Goal: Task Accomplishment & Management: Complete application form

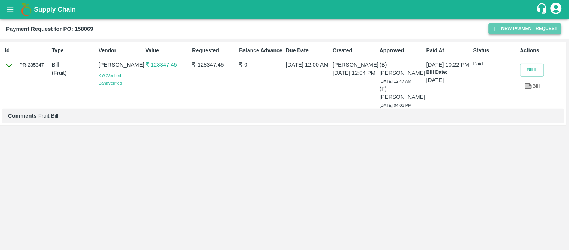
click at [525, 29] on button "New Payment Request" at bounding box center [525, 28] width 73 height 11
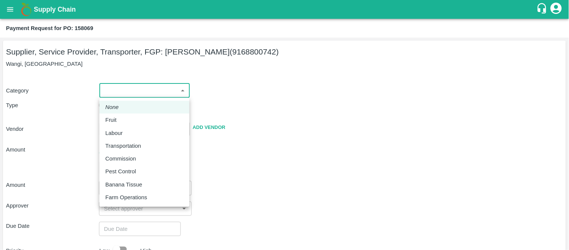
click at [143, 94] on body "Supply Chain Payment Request for PO: 158069 Supplier, Service Provider, Transpo…" at bounding box center [284, 125] width 569 height 250
click at [122, 119] on div "Fruit" at bounding box center [144, 120] width 78 height 8
type input "1"
type input "Ajinkya Haridas Takik - 9168800742(Supplier, Service Provider, Transporter, FGP)"
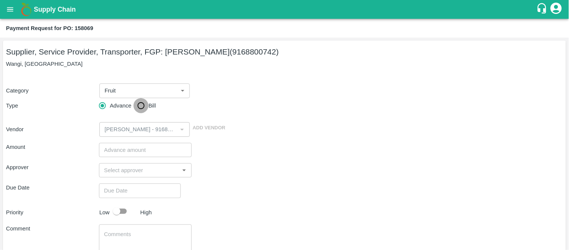
click at [137, 106] on input "Bill" at bounding box center [141, 105] width 15 height 15
radio input "true"
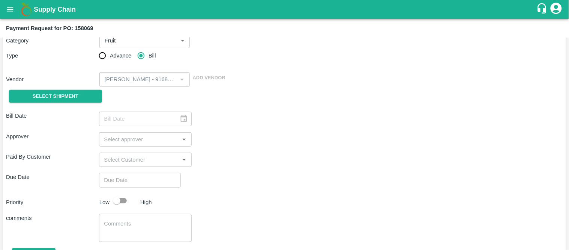
scroll to position [50, 0]
click at [63, 97] on span "Select Shipment" at bounding box center [56, 96] width 46 height 9
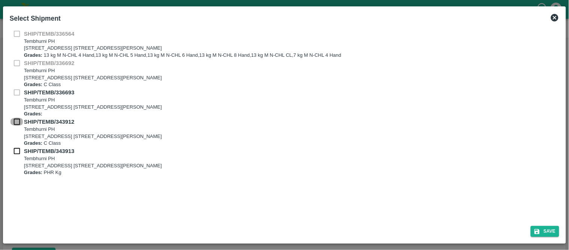
click at [18, 122] on input "checkbox" at bounding box center [17, 121] width 14 height 8
checkbox input "true"
click at [15, 150] on input "checkbox" at bounding box center [17, 151] width 14 height 8
checkbox input "true"
click at [541, 227] on button "Save" at bounding box center [545, 230] width 29 height 11
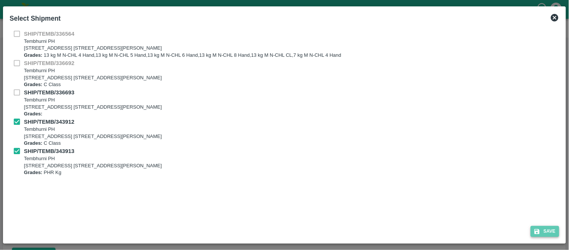
type input "03/07/2025"
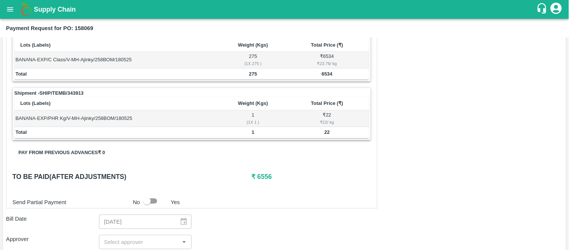
scroll to position [128, 0]
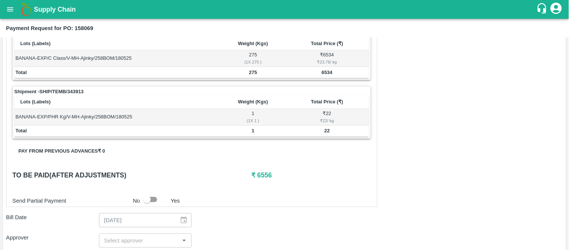
click at [261, 172] on h6 "₹ 6556" at bounding box center [311, 175] width 120 height 11
copy h6 "6556"
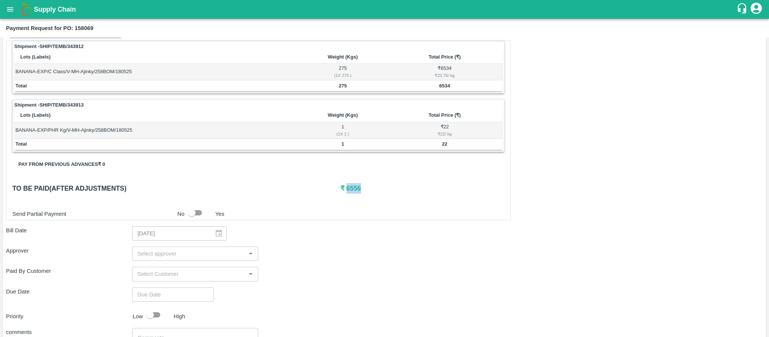
scroll to position [0, 0]
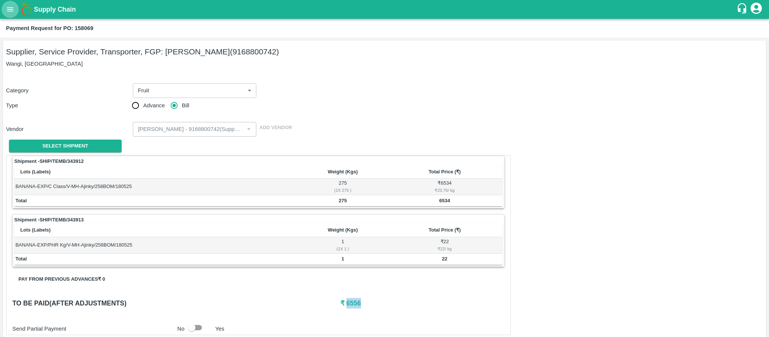
click at [12, 8] on icon "open drawer" at bounding box center [10, 9] width 8 height 8
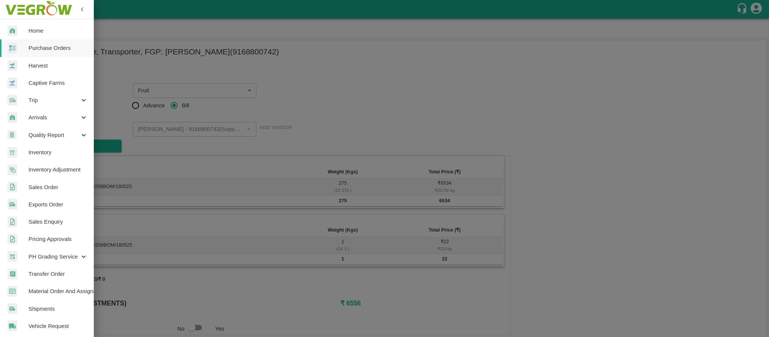
click at [236, 125] on div at bounding box center [384, 168] width 769 height 337
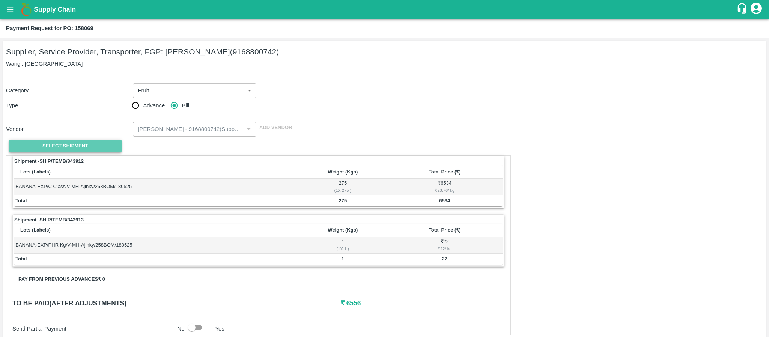
click at [78, 144] on span "Select Shipment" at bounding box center [65, 146] width 46 height 9
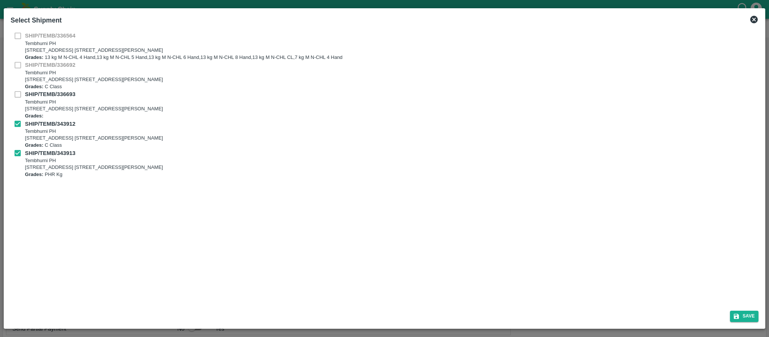
click at [18, 96] on div "SHIP/TEMB/336693 Tembhurni PH Tembhurni PH 205, PLOT NO. E-5, YASHSHREE INDUSTR…" at bounding box center [385, 104] width 748 height 29
click at [17, 91] on div "SHIP/TEMB/336693 Tembhurni PH Tembhurni PH 205, PLOT NO. E-5, YASHSHREE INDUSTR…" at bounding box center [385, 104] width 748 height 29
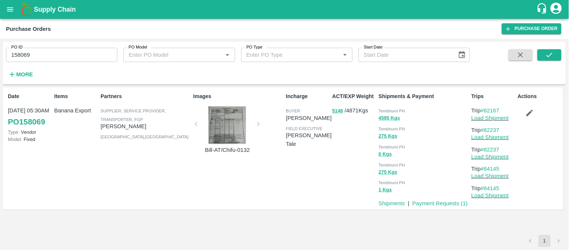
click at [128, 126] on p "[PERSON_NAME]" at bounding box center [146, 126] width 90 height 8
copy p "[PERSON_NAME]"
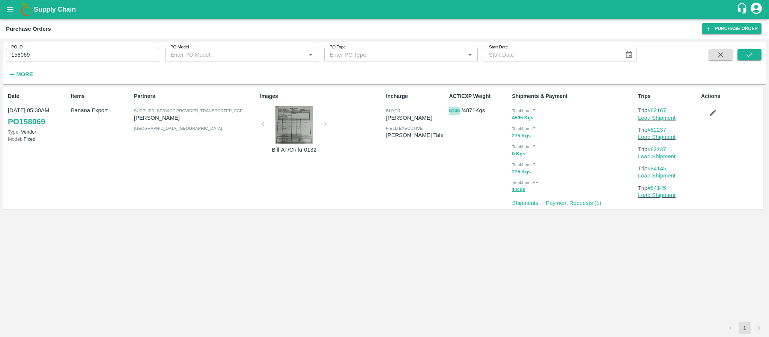
click at [455, 111] on button "5146" at bounding box center [454, 111] width 11 height 9
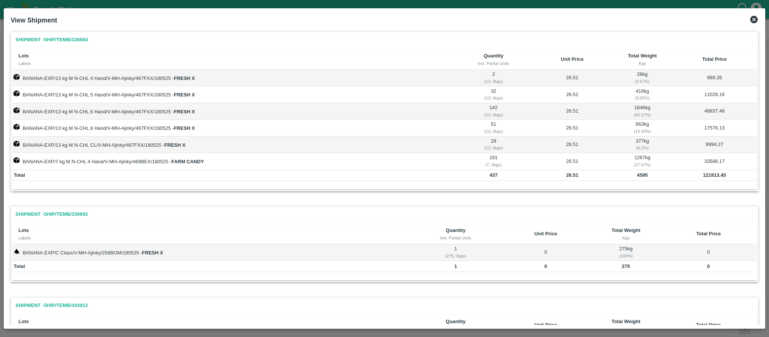
click at [756, 21] on icon at bounding box center [754, 20] width 8 height 8
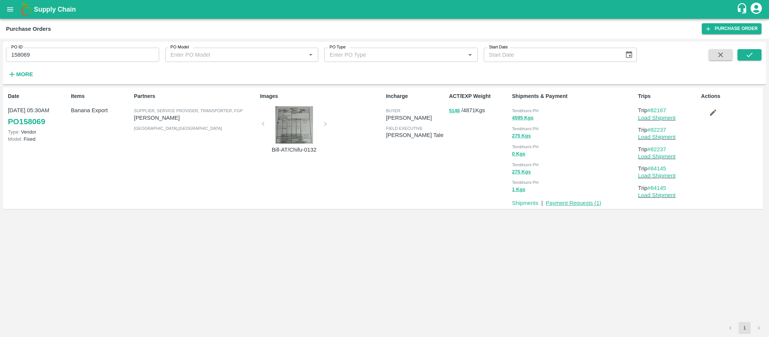
click at [563, 200] on link "Payment Requests ( 1 )" at bounding box center [574, 203] width 56 height 6
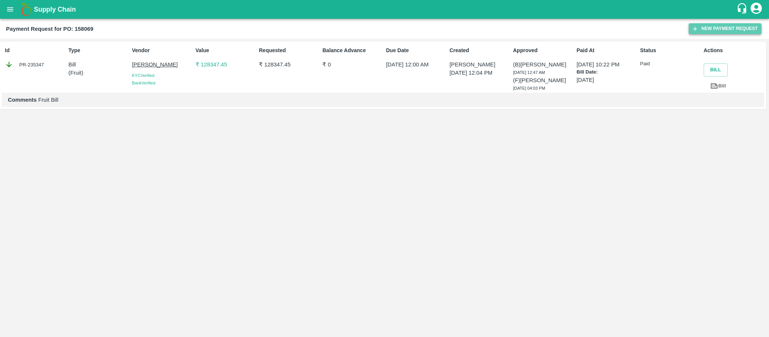
click at [722, 31] on button "New Payment Request" at bounding box center [724, 28] width 73 height 11
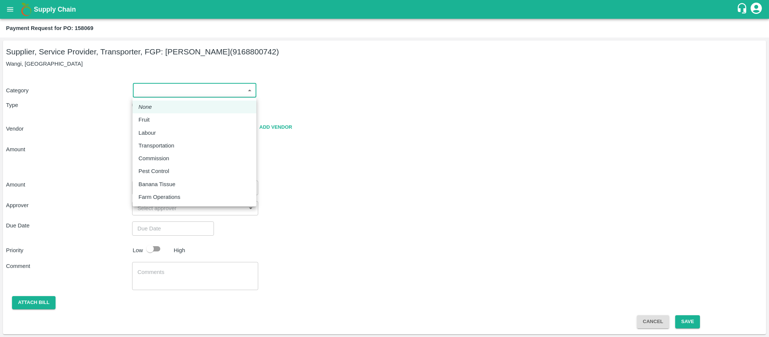
click at [170, 90] on body "Supply Chain Payment Request for PO: 158069 Supplier, Service Provider, Transpo…" at bounding box center [384, 168] width 769 height 337
click at [158, 123] on div "Fruit" at bounding box center [194, 120] width 112 height 8
type input "1"
type input "Ajinkya Haridas Takik - 9168800742(Supplier, Service Provider, Transporter, FGP)"
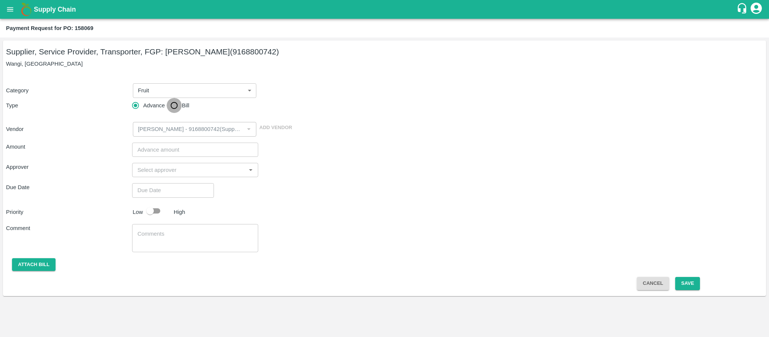
click at [173, 103] on input "Bill" at bounding box center [174, 105] width 15 height 15
radio input "true"
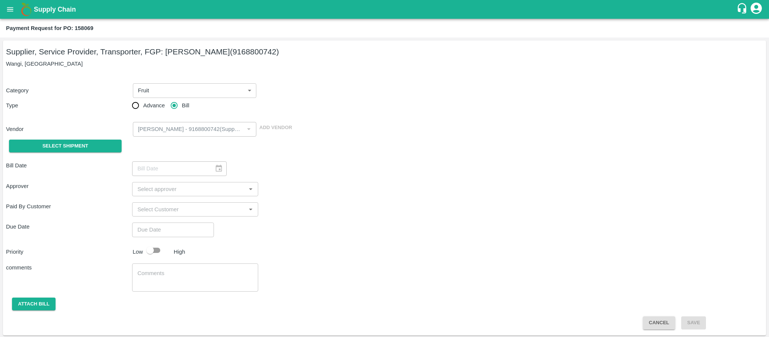
scroll to position [1, 0]
click at [72, 139] on button "Select Shipment" at bounding box center [65, 144] width 113 height 13
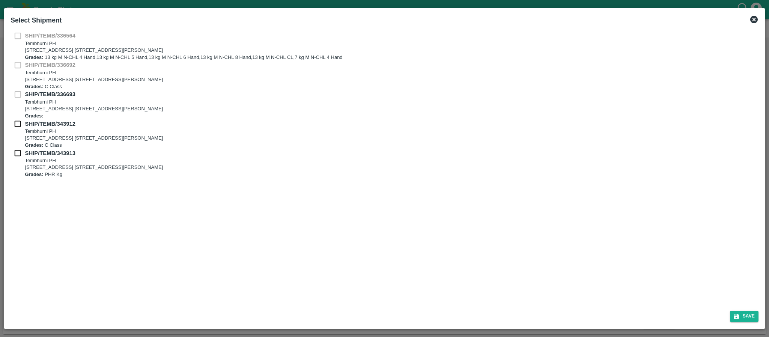
click at [16, 93] on div "SHIP/TEMB/336693 Tembhurni PH Tembhurni PH 205, PLOT NO. E-5, YASHSHREE INDUSTR…" at bounding box center [385, 104] width 748 height 29
click at [752, 18] on icon at bounding box center [754, 20] width 8 height 8
